Goal: Check status: Check status

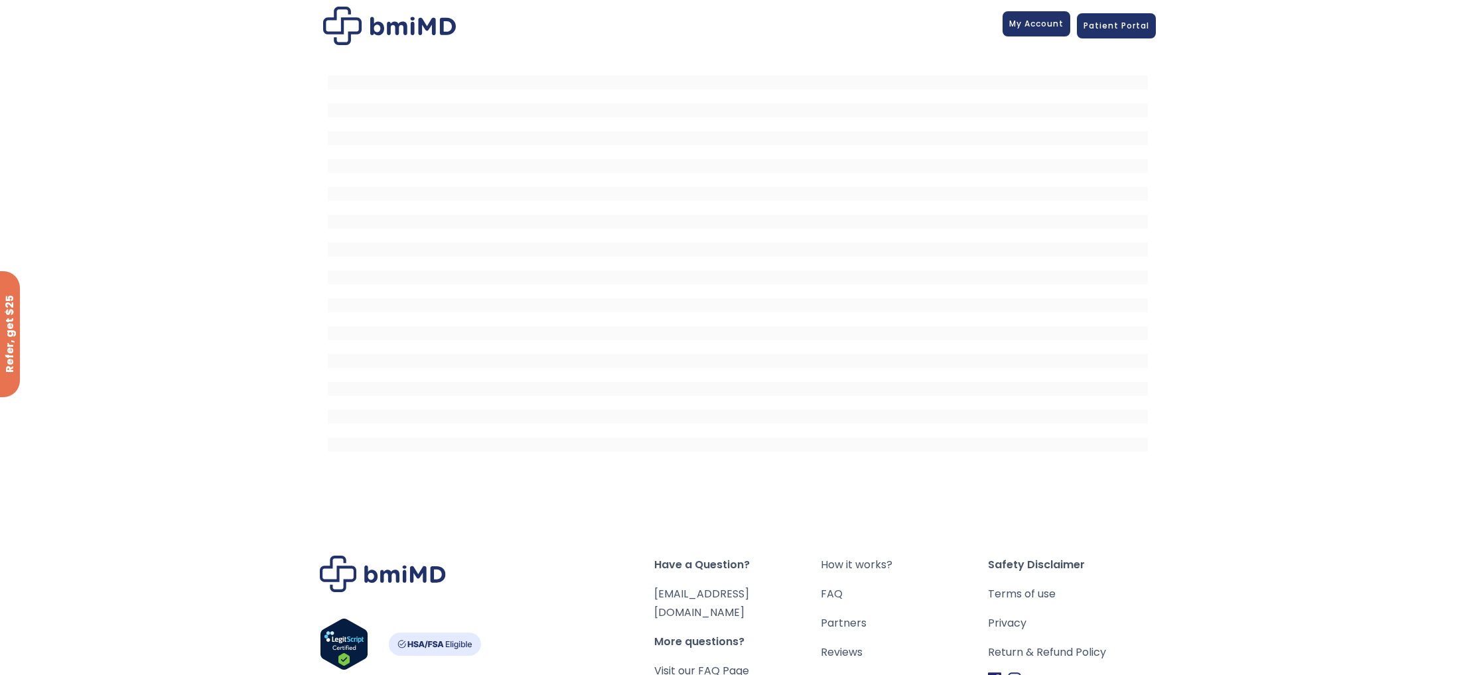
click at [1035, 29] on link "My Account" at bounding box center [1036, 23] width 68 height 25
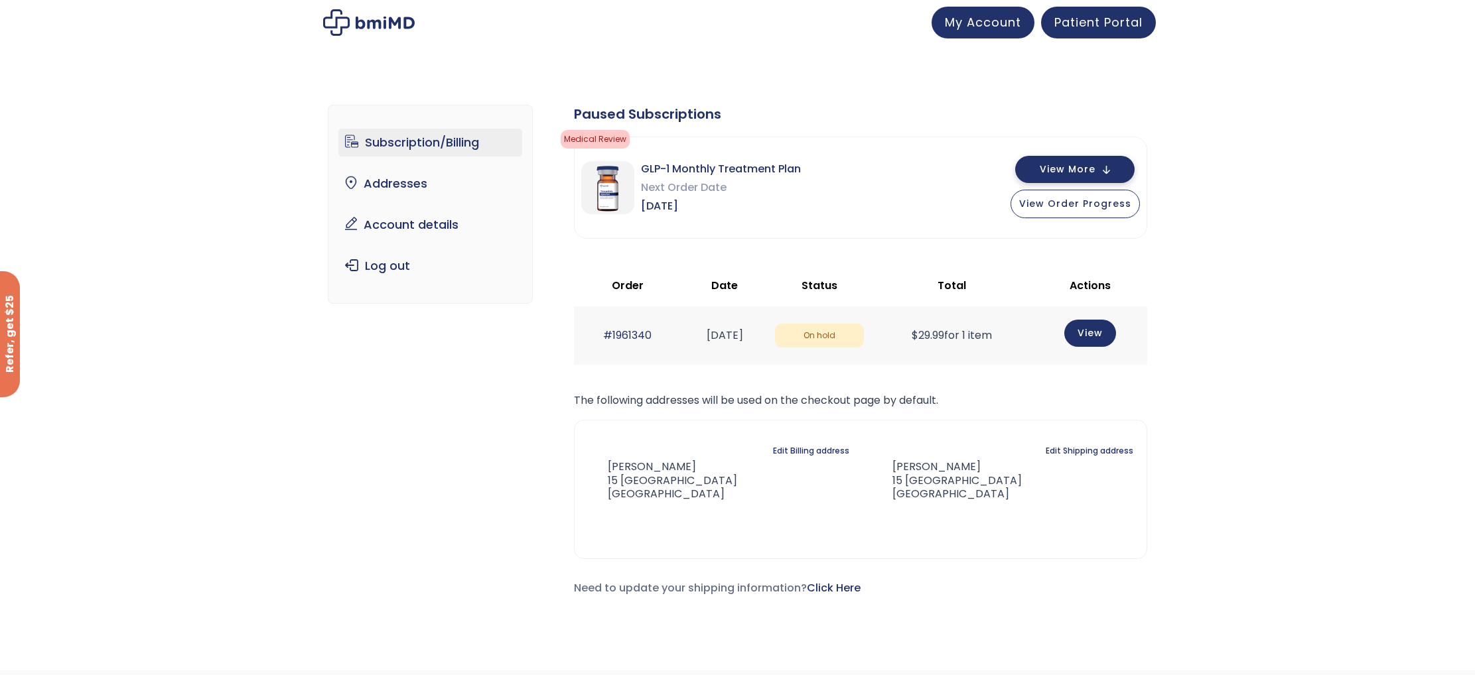
click at [1103, 165] on button "View More" at bounding box center [1074, 169] width 119 height 27
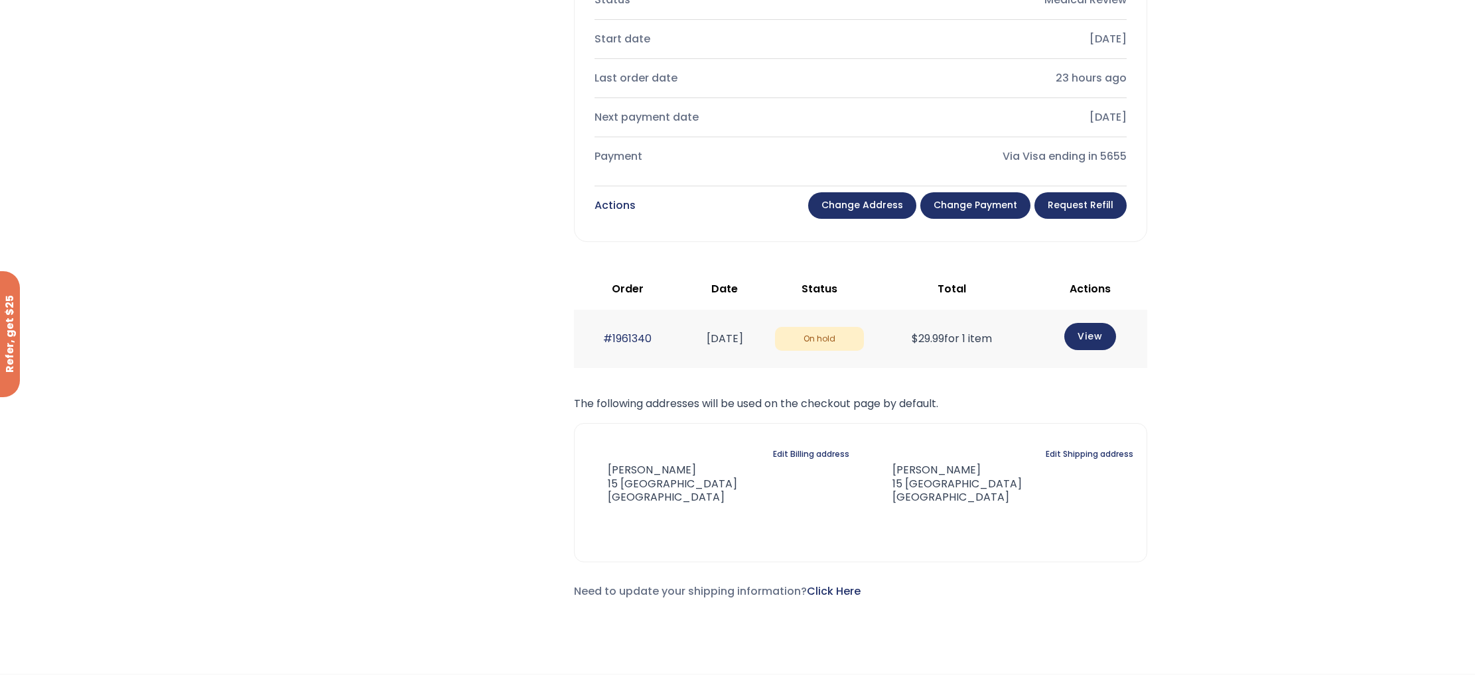
scroll to position [465, 0]
click at [620, 338] on link "#1961340" at bounding box center [627, 338] width 48 height 15
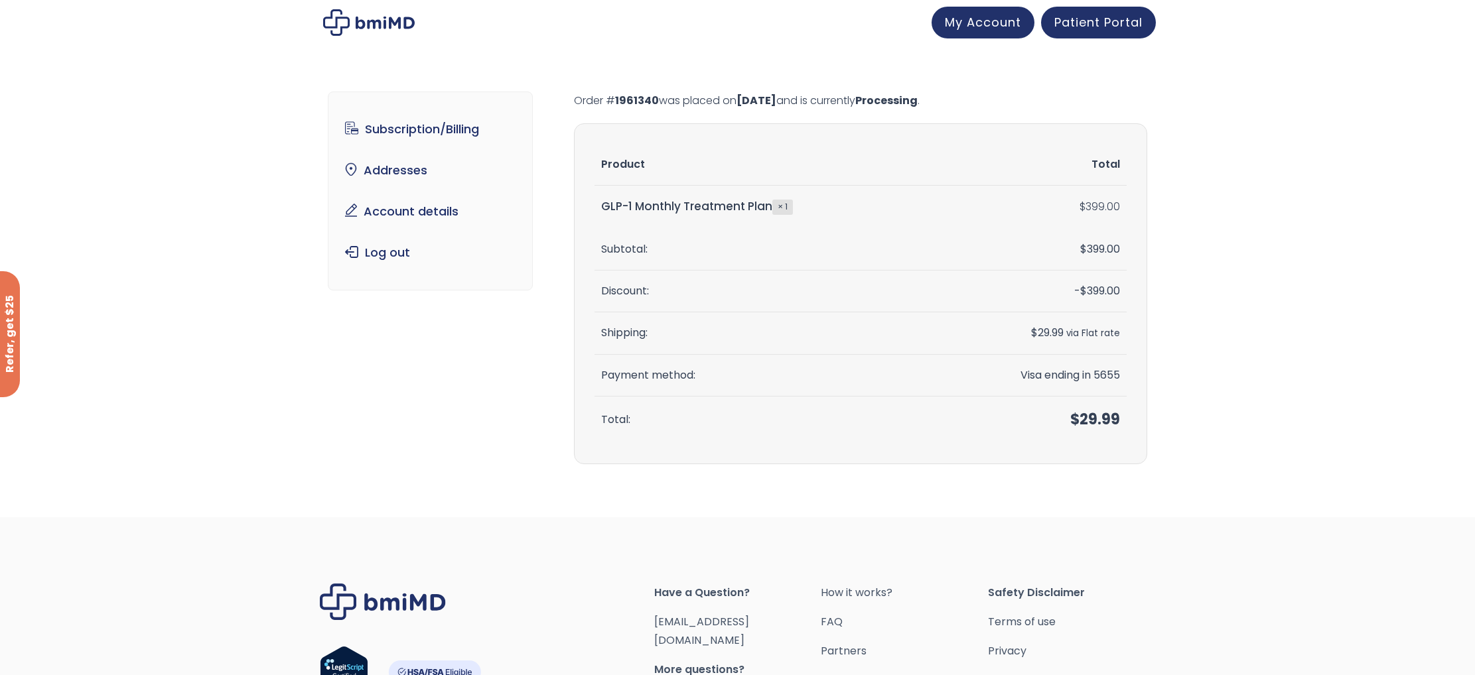
click at [572, 99] on div "Subscription/Billing bmiRewards Addresses Account details Submit a Review Log o…" at bounding box center [737, 286] width 819 height 442
drag, startPoint x: 571, startPoint y: 98, endPoint x: 551, endPoint y: 97, distance: 20.6
click at [571, 98] on div "Subscription/Billing bmiRewards Addresses Account details Submit a Review Log o…" at bounding box center [737, 286] width 819 height 442
click at [564, 107] on div "Subscription/Billing bmiRewards Addresses Account details Submit a Review Log o…" at bounding box center [737, 286] width 819 height 442
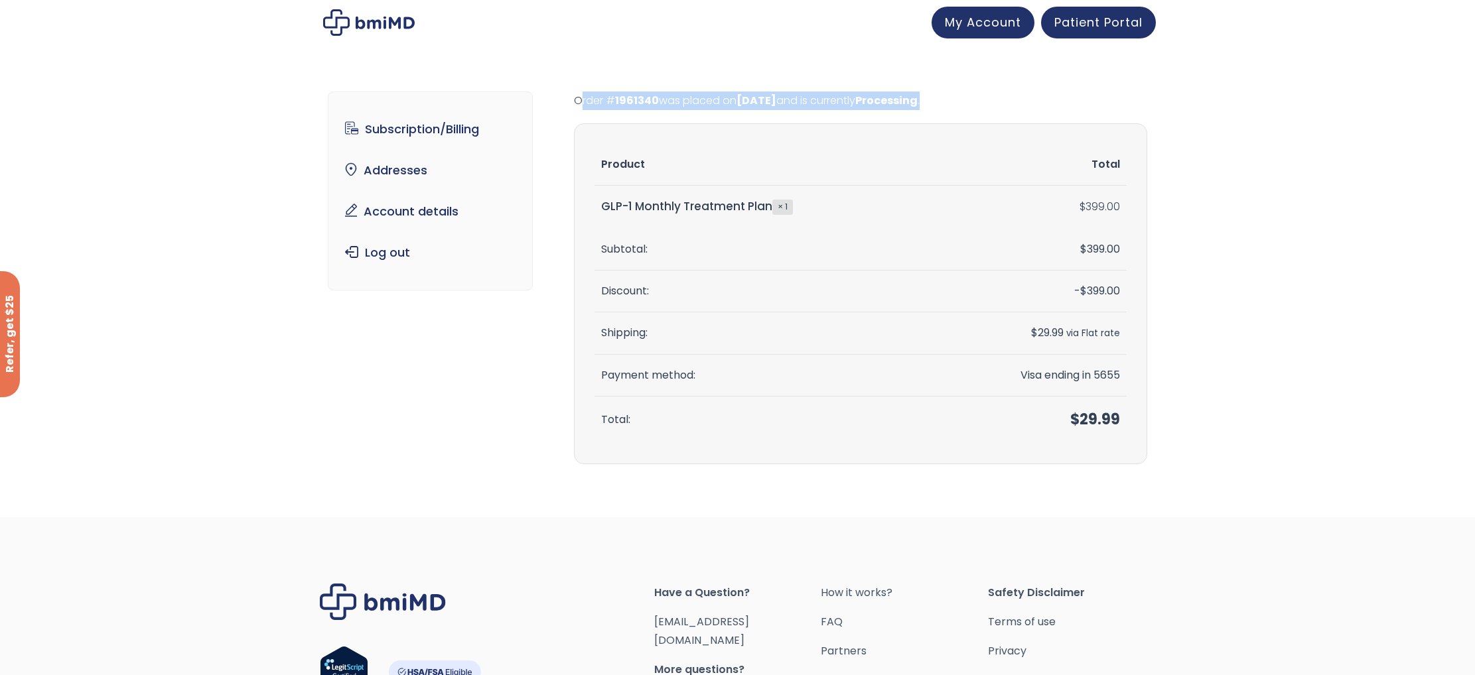
drag, startPoint x: 576, startPoint y: 99, endPoint x: 969, endPoint y: 101, distance: 393.4
click at [969, 101] on p "Order # 1961340 was placed on October 5, 2025 and is currently Processing ." at bounding box center [860, 101] width 573 height 19
copy p "Order # 1961340 was placed on October 5, 2025 and is currently Processing ."
click at [996, 21] on span "My Account" at bounding box center [983, 20] width 76 height 17
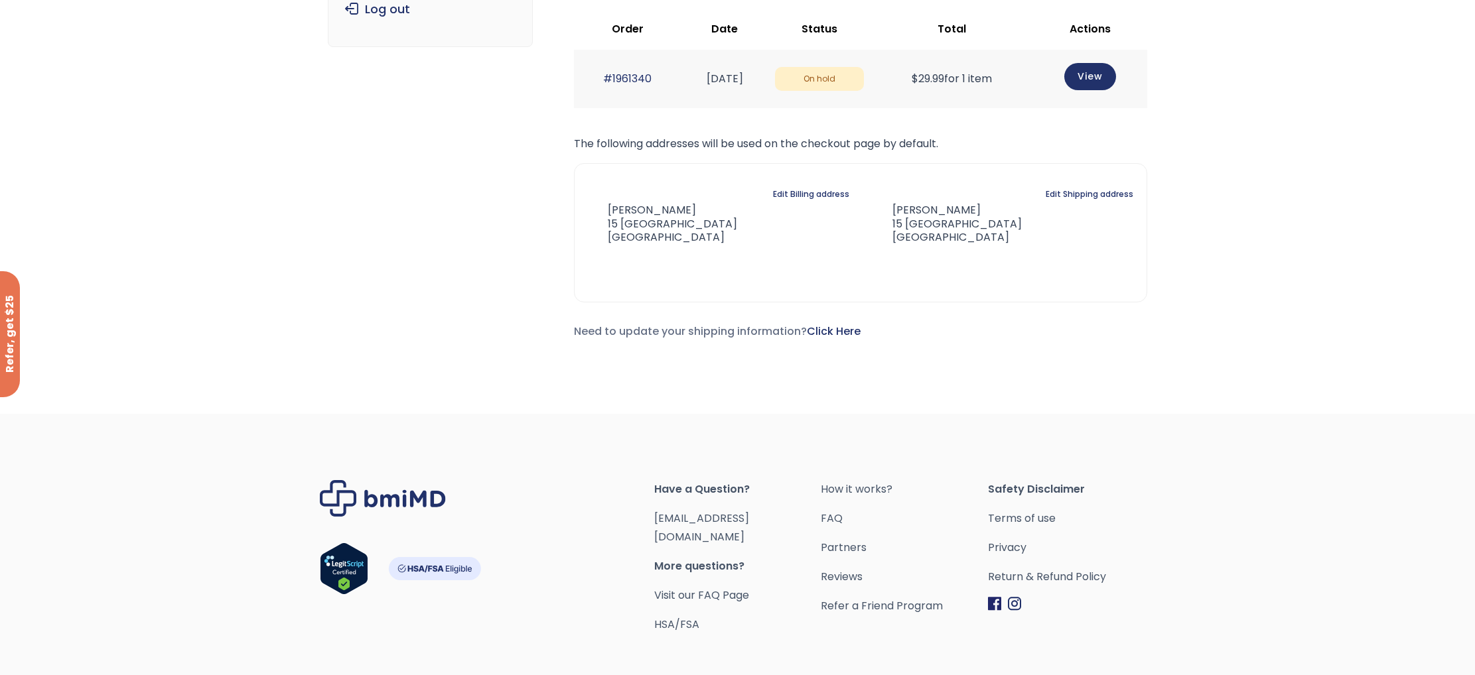
scroll to position [312, 0]
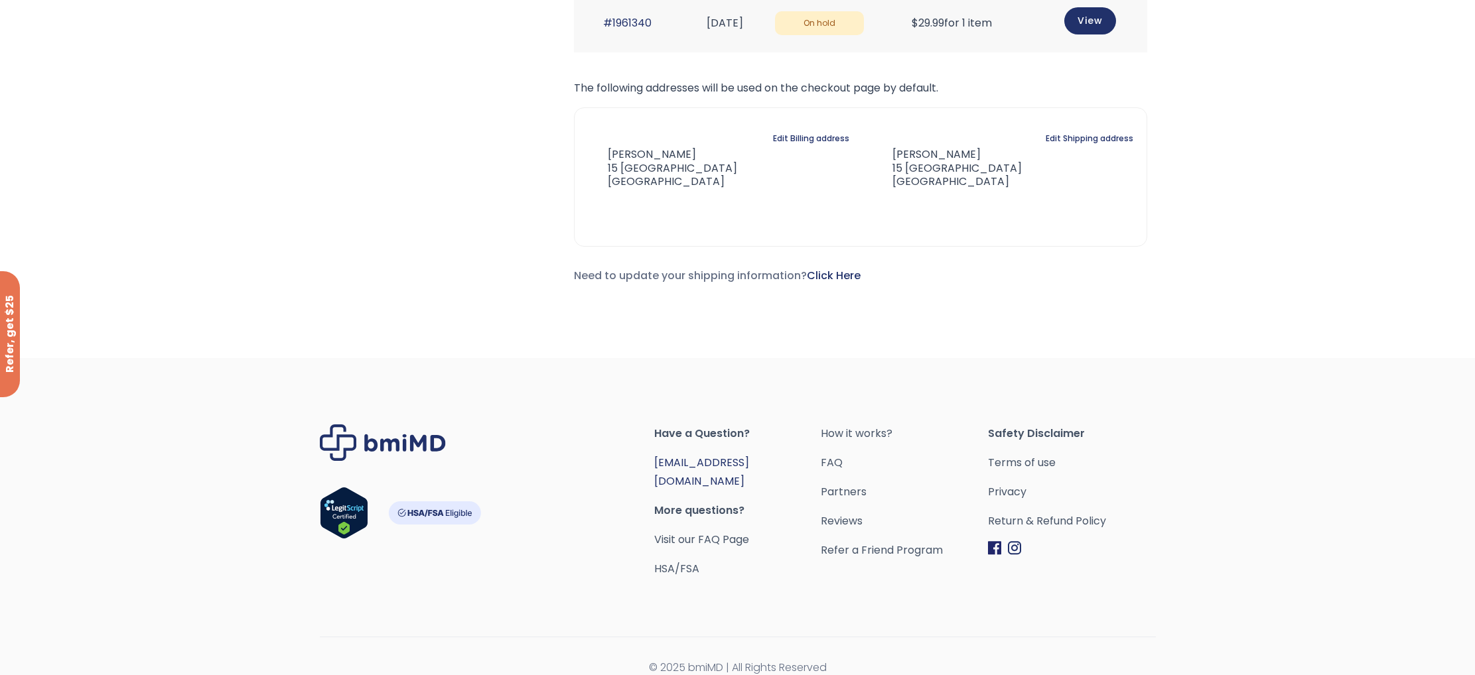
click at [687, 458] on link "[EMAIL_ADDRESS][DOMAIN_NAME]" at bounding box center [701, 472] width 95 height 34
click at [606, 22] on link "#1961340" at bounding box center [627, 22] width 48 height 15
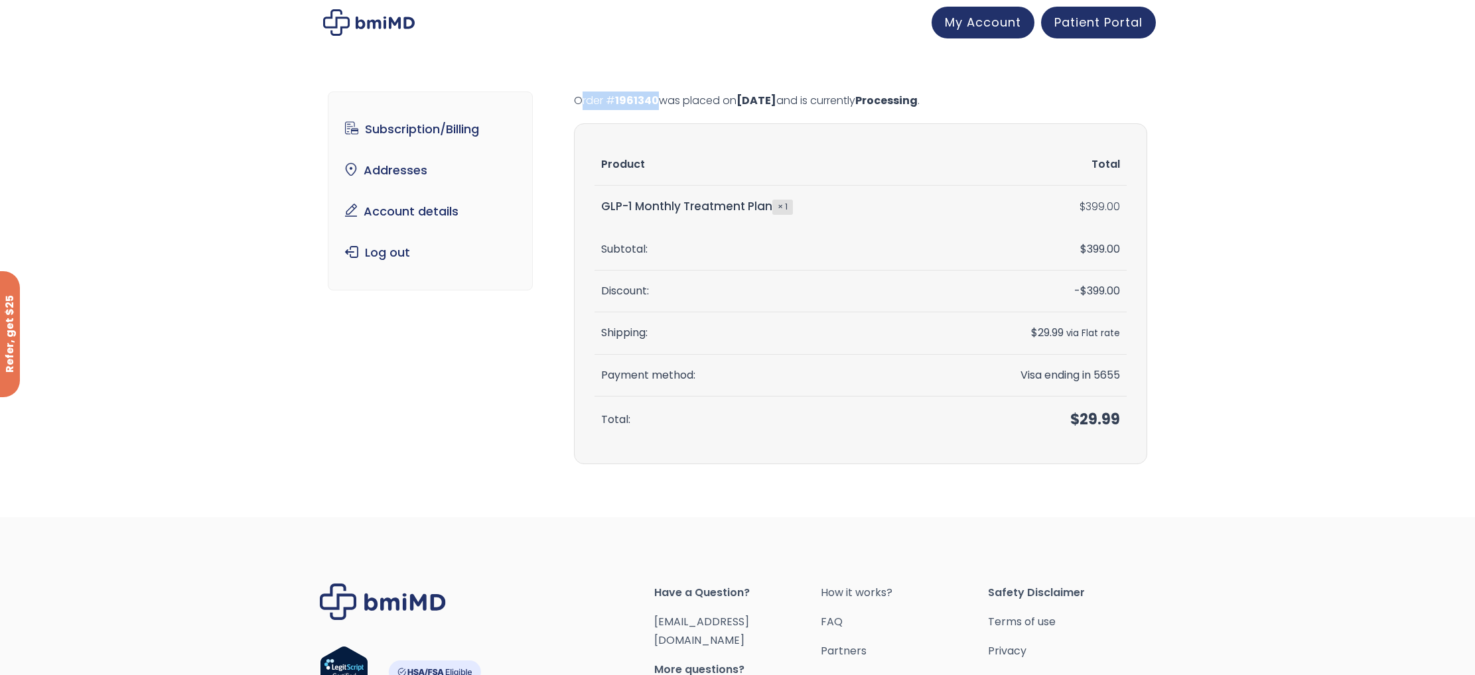
drag, startPoint x: 574, startPoint y: 99, endPoint x: 654, endPoint y: 100, distance: 80.3
click at [655, 100] on p "Order # 1961340 was placed on [DATE] and is currently Processing ." at bounding box center [860, 101] width 573 height 19
copy p "Order # 1961340"
